Goal: Entertainment & Leisure: Consume media (video, audio)

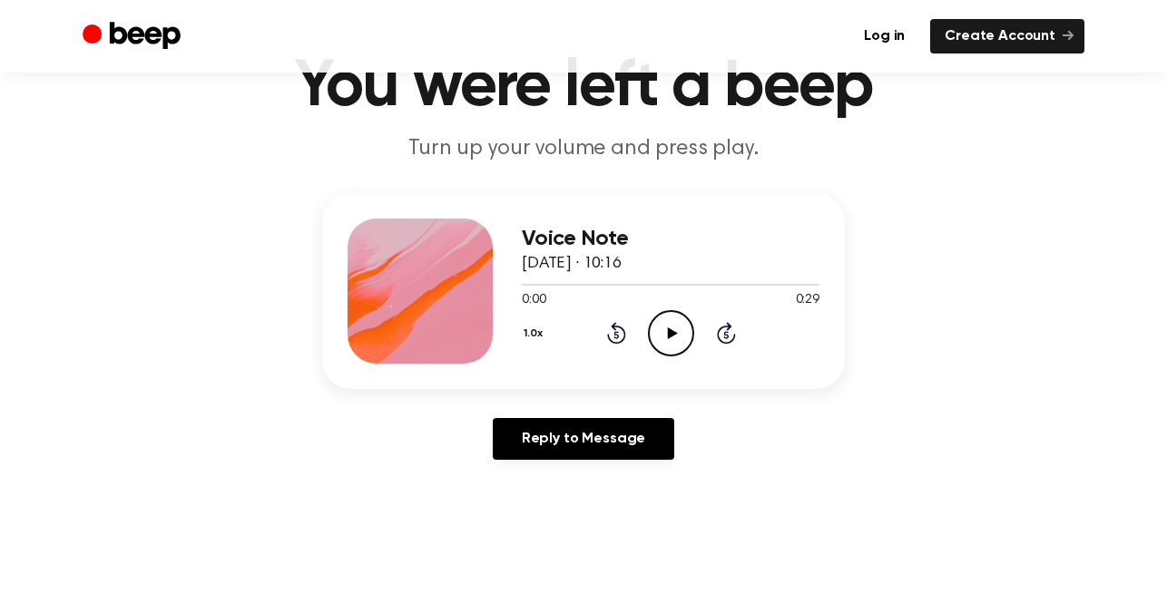
scroll to position [91, 0]
click at [673, 327] on icon "Play Audio" at bounding box center [671, 333] width 46 height 46
click at [686, 318] on icon "Pause Audio" at bounding box center [671, 333] width 46 height 46
click at [683, 330] on icon "Play Audio" at bounding box center [671, 333] width 46 height 46
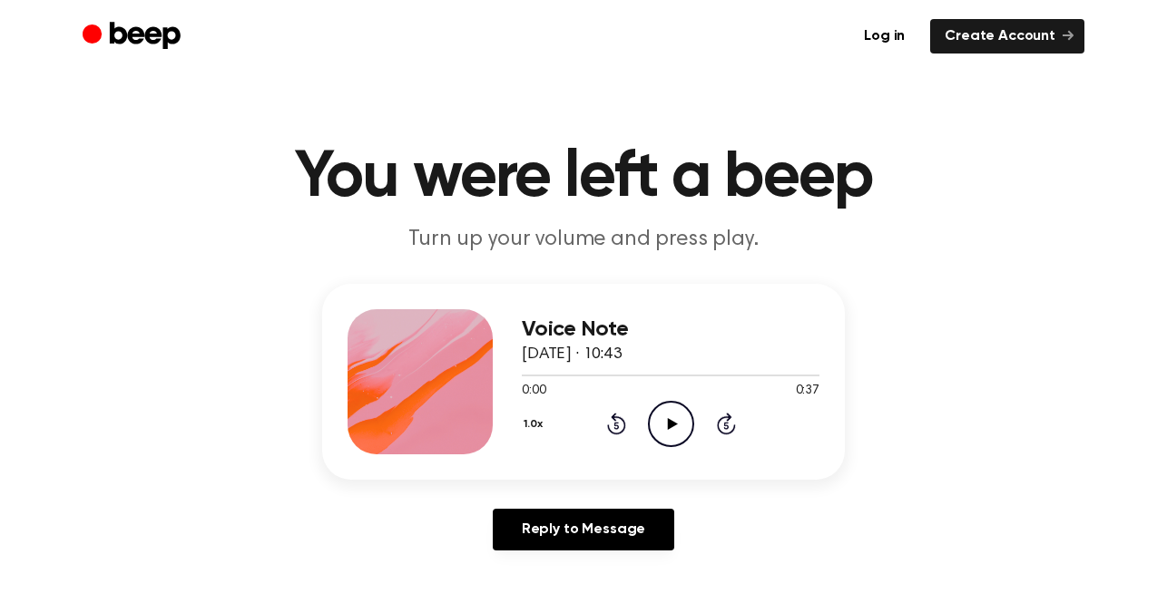
click at [663, 417] on icon "Play Audio" at bounding box center [671, 424] width 46 height 46
click at [673, 431] on icon "Pause Audio" at bounding box center [671, 424] width 46 height 46
click at [666, 425] on icon "Play Audio" at bounding box center [671, 424] width 46 height 46
